Goal: Entertainment & Leisure: Browse casually

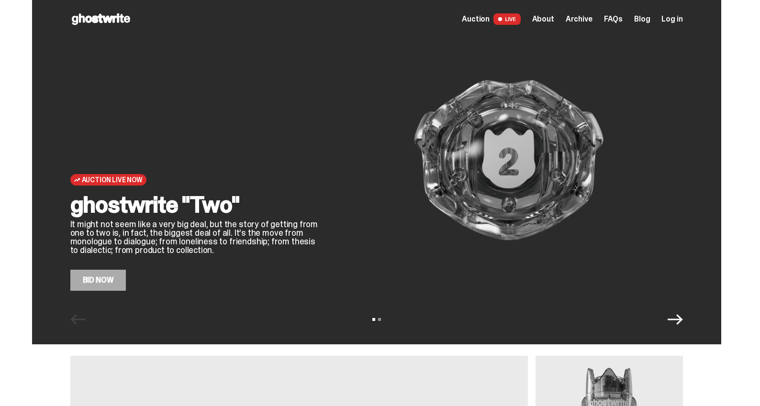
click at [590, 19] on span "Archive" at bounding box center [579, 19] width 27 height 8
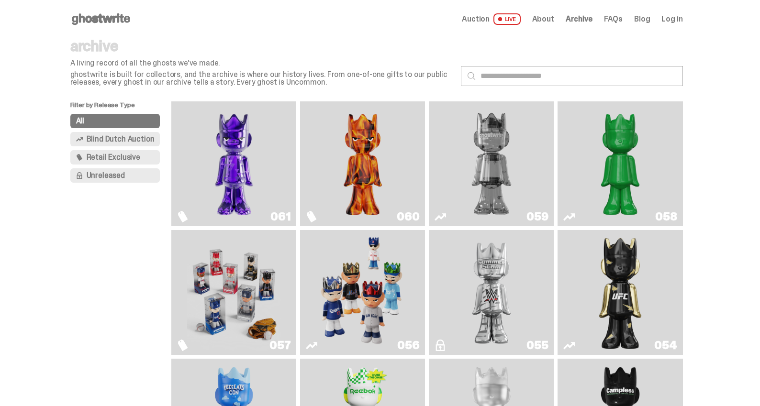
scroll to position [65, 0]
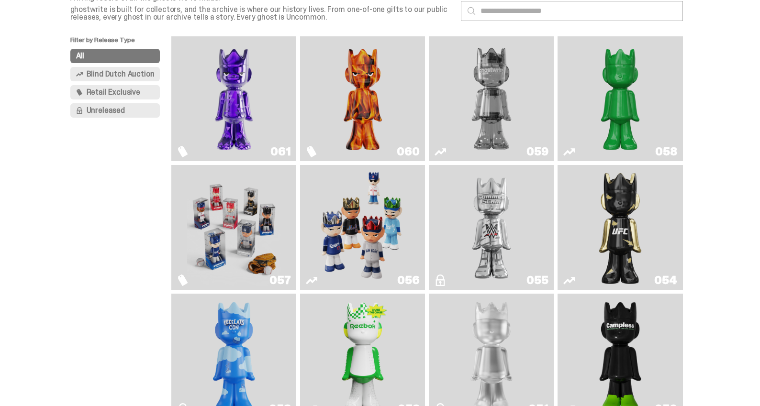
click at [187, 225] on img "Game Face (2025)" at bounding box center [234, 227] width 94 height 117
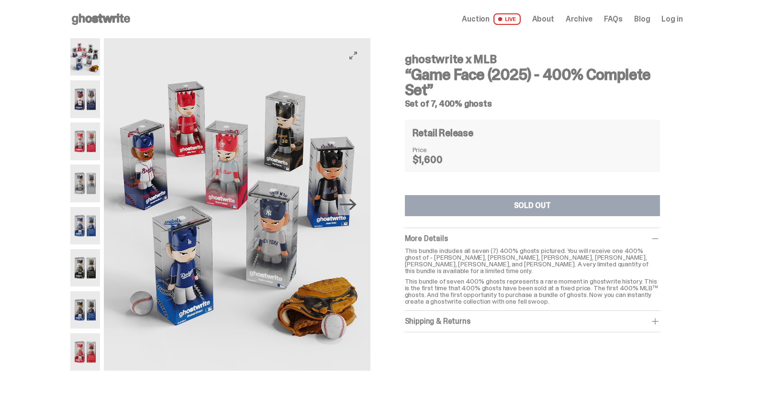
click at [350, 207] on icon "Next" at bounding box center [348, 204] width 17 height 17
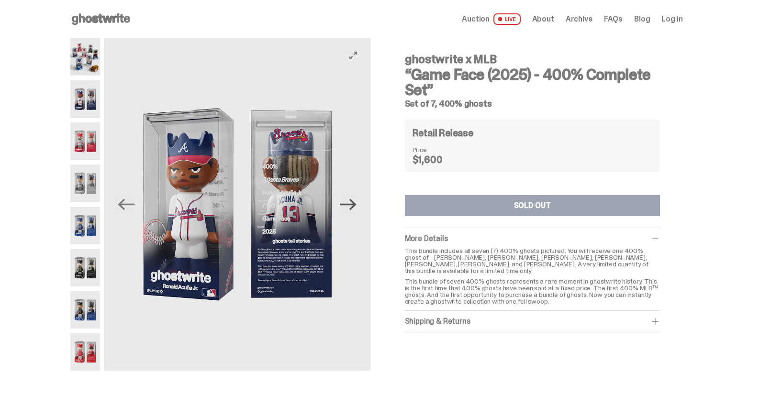
click at [352, 206] on icon "Next" at bounding box center [348, 204] width 17 height 17
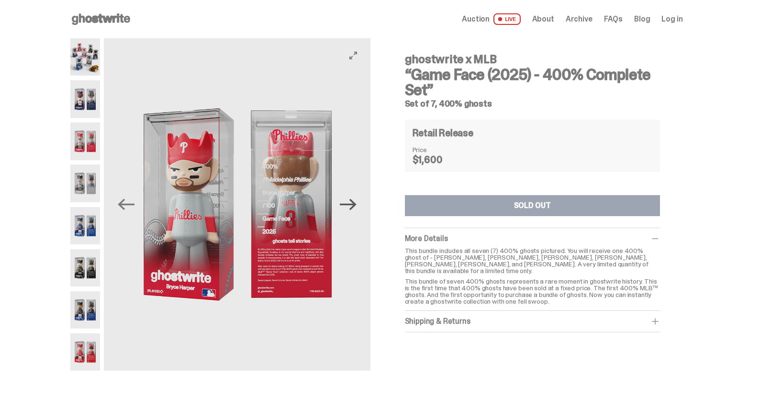
click at [353, 206] on icon "Next" at bounding box center [348, 204] width 17 height 17
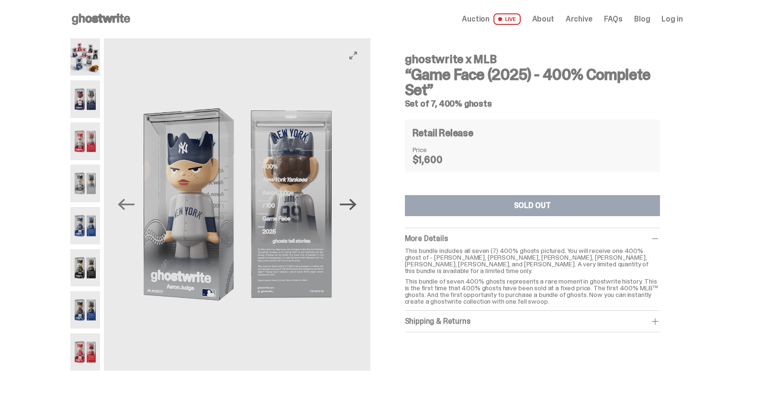
click at [353, 206] on icon "Next" at bounding box center [348, 204] width 17 height 17
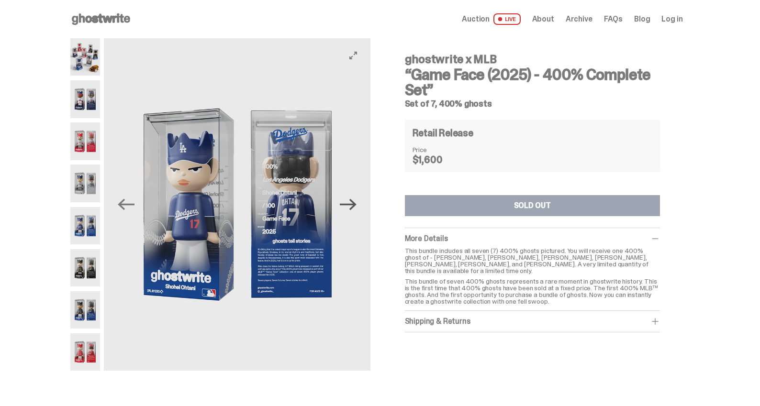
click at [353, 206] on icon "Next" at bounding box center [348, 204] width 17 height 17
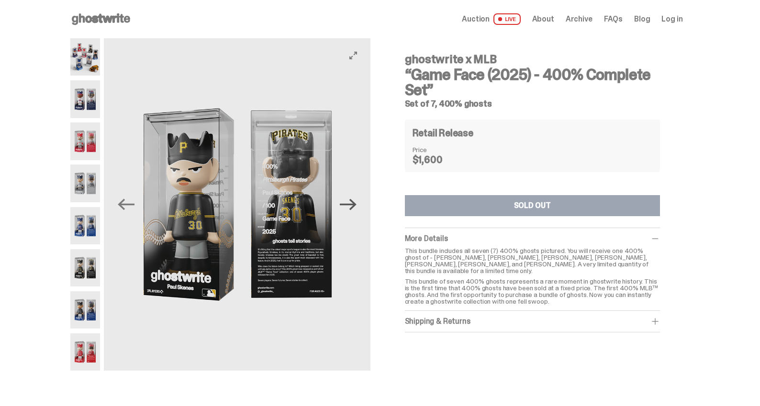
click at [353, 206] on icon "Next" at bounding box center [348, 204] width 17 height 17
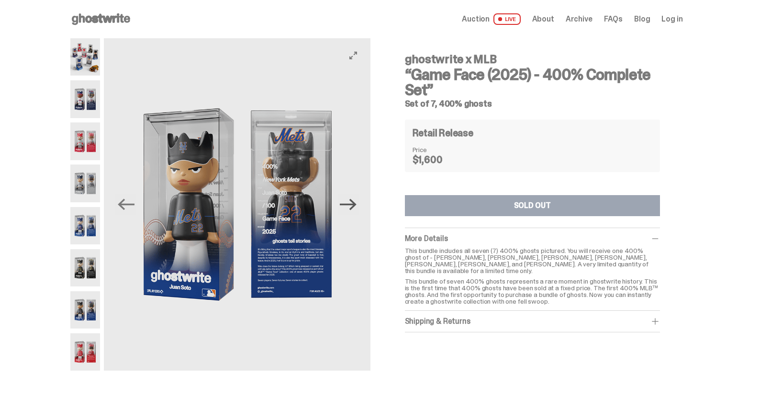
click at [353, 206] on icon "Next" at bounding box center [348, 204] width 17 height 17
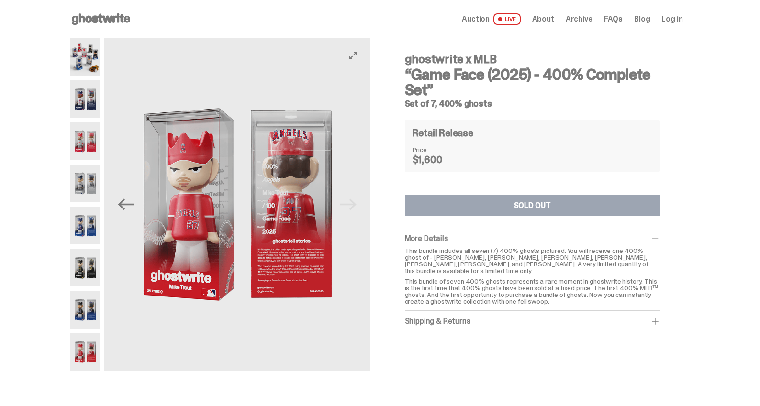
click at [353, 206] on img at bounding box center [237, 204] width 266 height 333
click at [128, 203] on icon "Previous" at bounding box center [126, 204] width 17 height 17
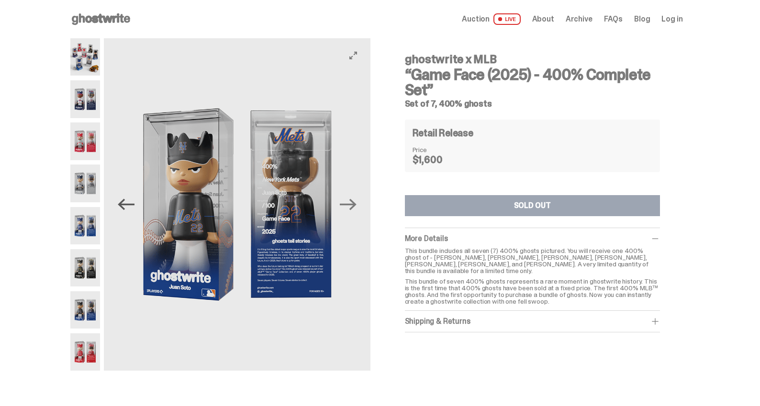
click at [127, 203] on icon "Previous" at bounding box center [126, 204] width 17 height 17
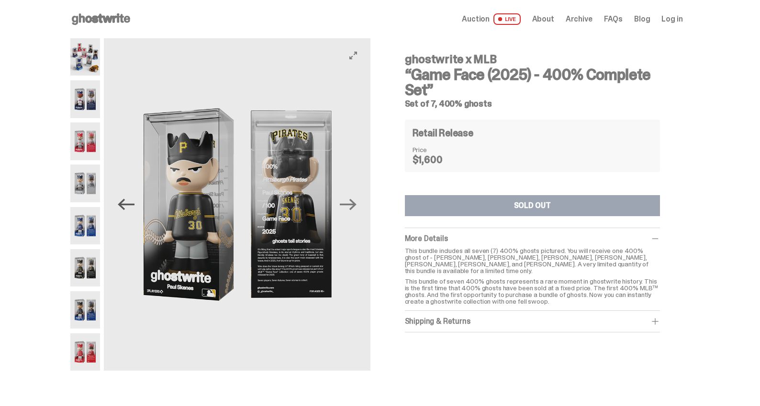
click at [127, 203] on icon "Previous" at bounding box center [126, 204] width 17 height 17
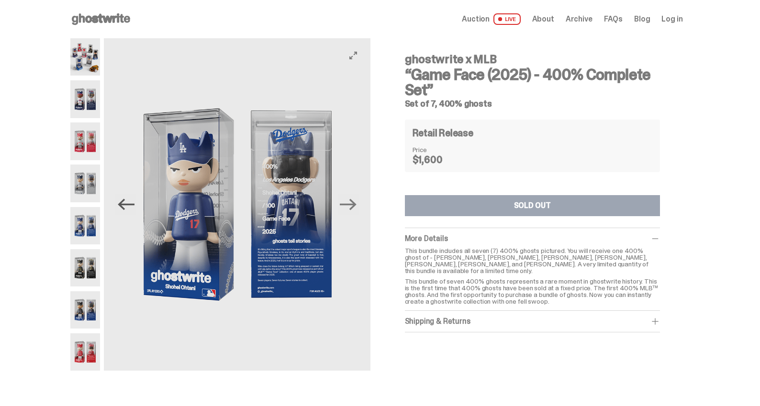
click at [127, 203] on icon "Previous" at bounding box center [126, 204] width 17 height 17
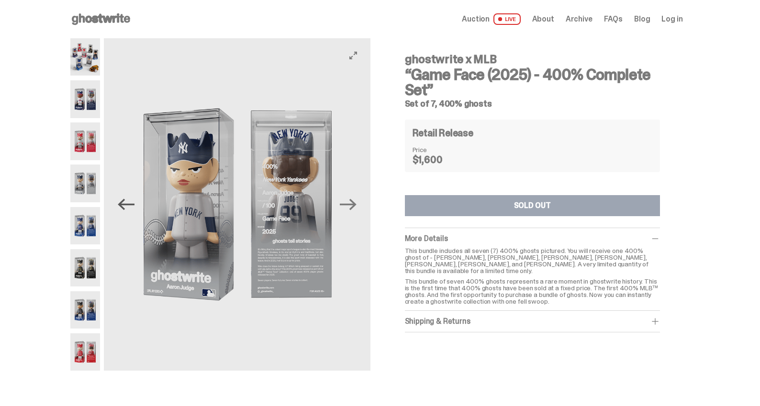
click at [127, 203] on icon "Previous" at bounding box center [126, 204] width 17 height 17
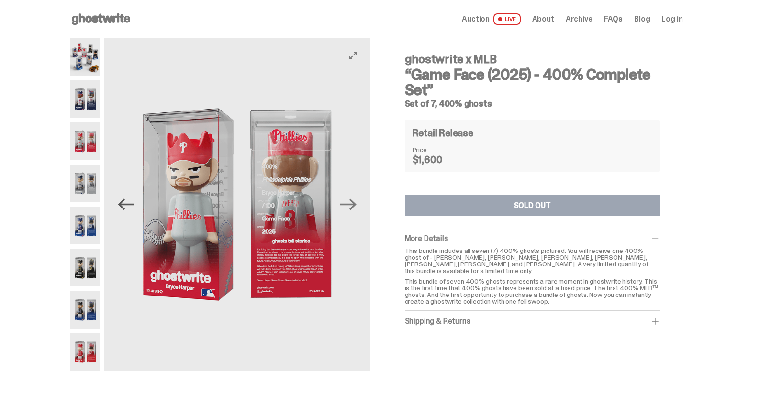
click at [127, 203] on icon "Previous" at bounding box center [126, 204] width 17 height 17
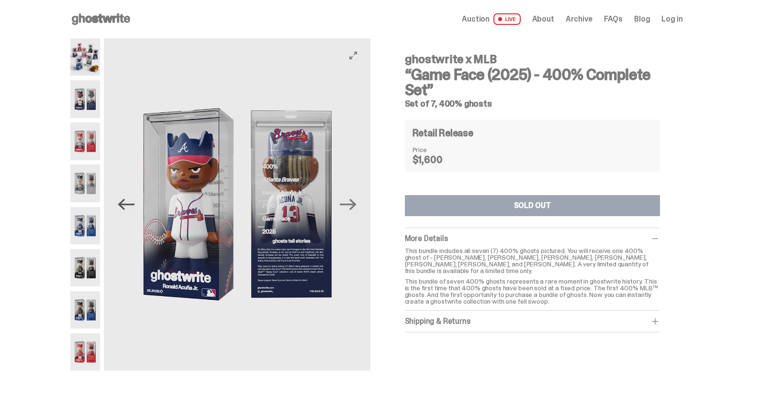
click at [130, 203] on icon "Previous" at bounding box center [126, 204] width 17 height 17
